Goal: Find specific page/section: Find specific page/section

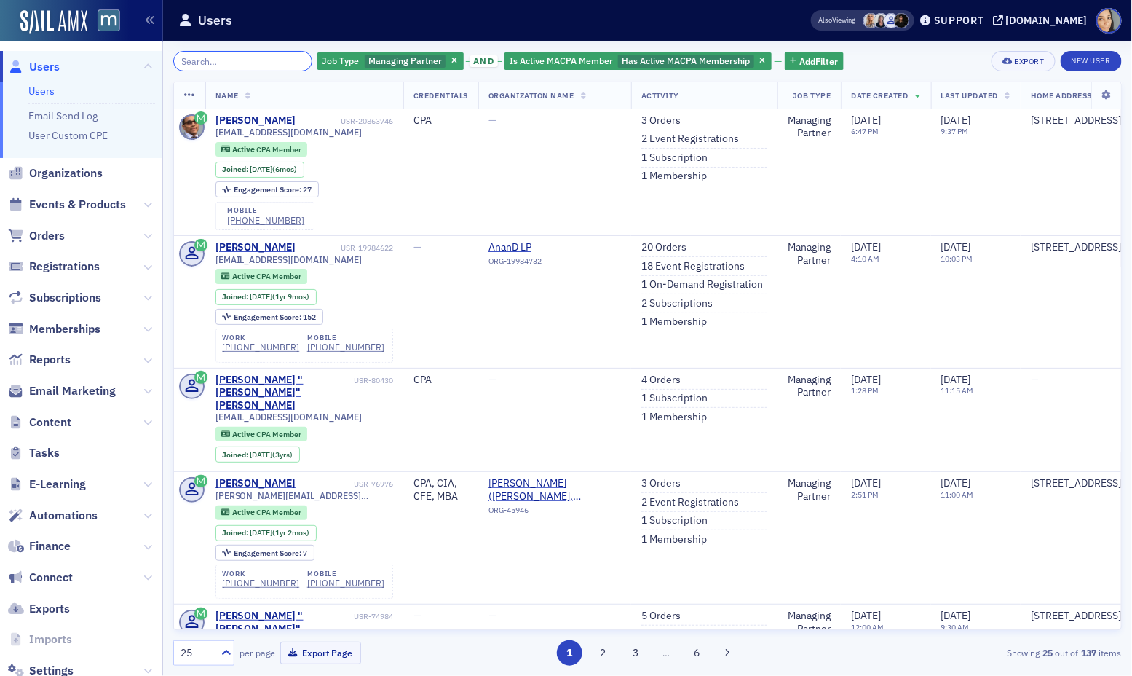
click at [262, 63] on input "search" at bounding box center [242, 61] width 139 height 20
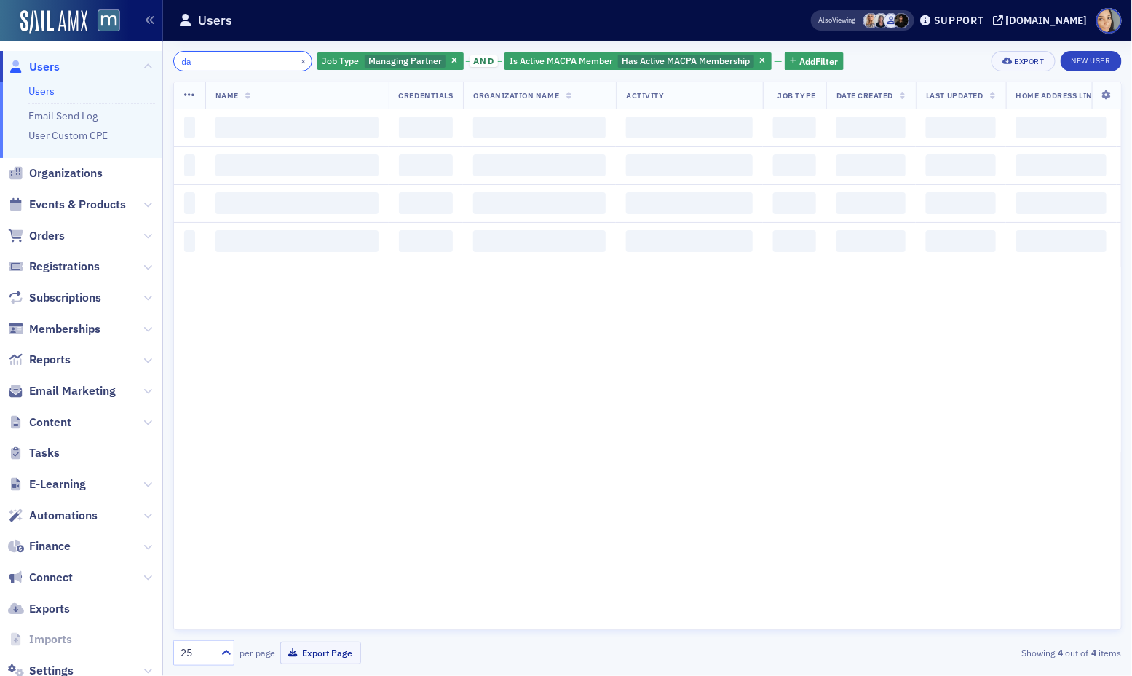
type input "d"
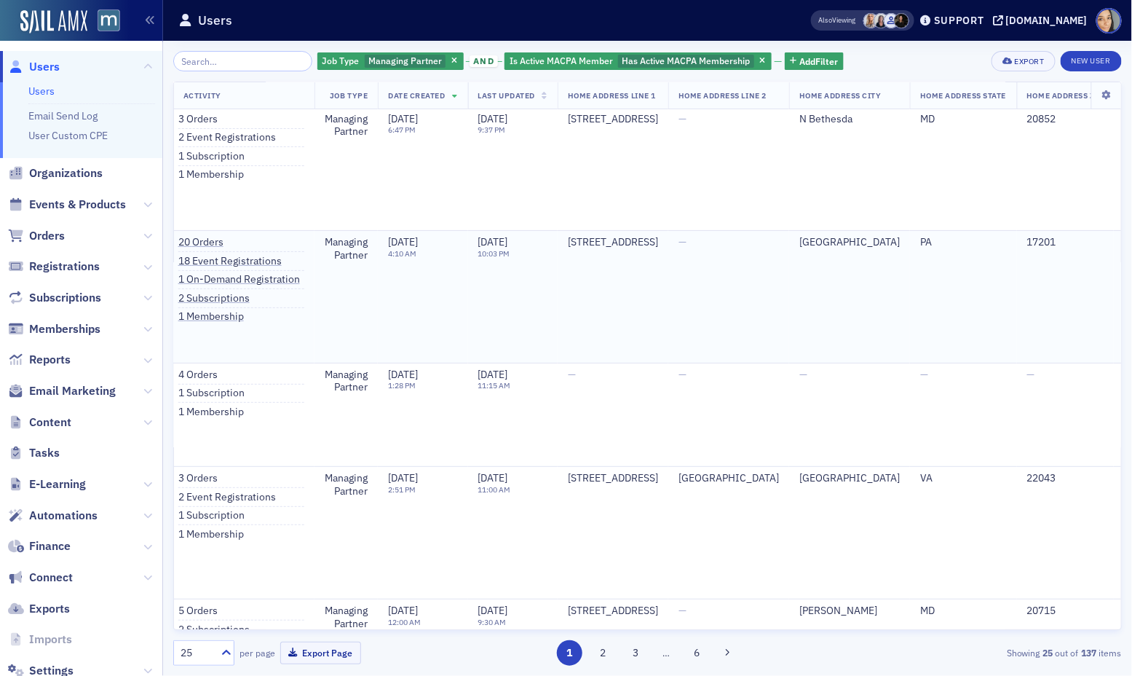
scroll to position [5, 572]
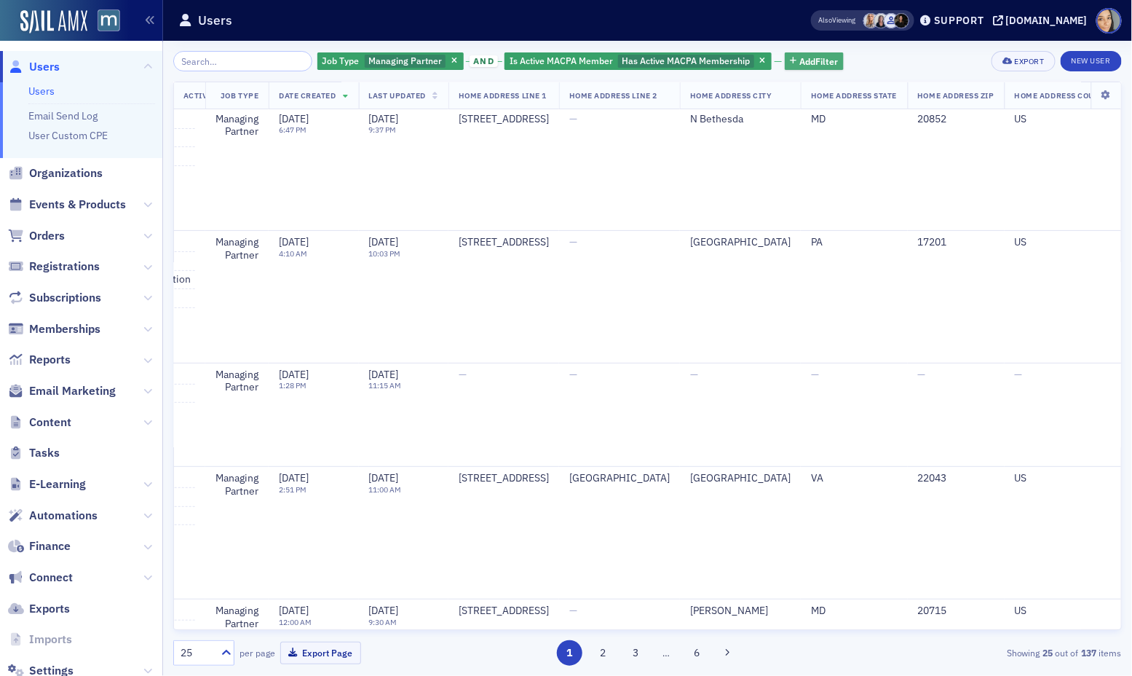
click at [799, 55] on span "Add Filter" at bounding box center [818, 61] width 39 height 13
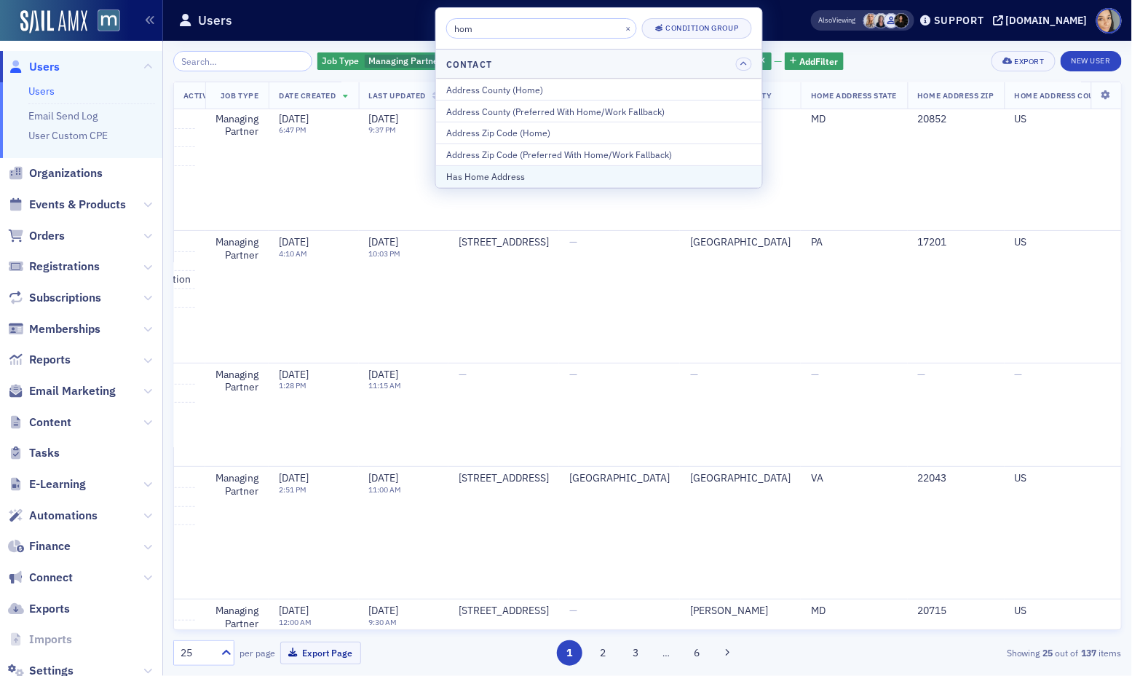
type input "hom"
click at [593, 179] on div "Has Home Address" at bounding box center [599, 176] width 306 height 13
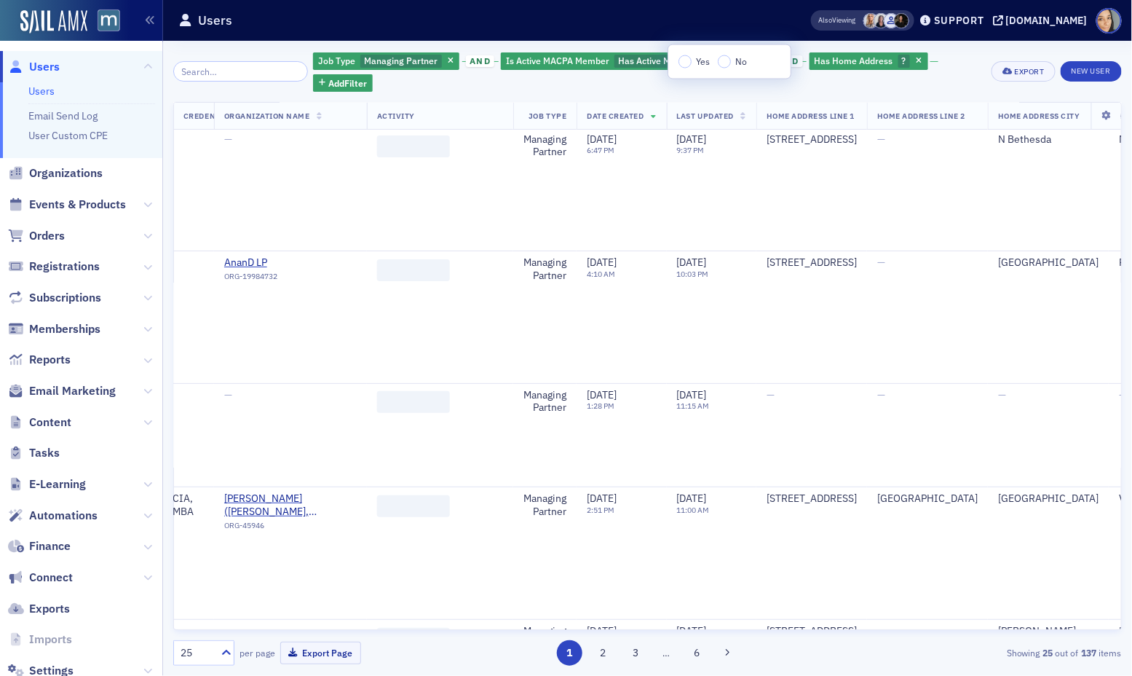
scroll to position [5, 0]
